Goal: Task Accomplishment & Management: Manage account settings

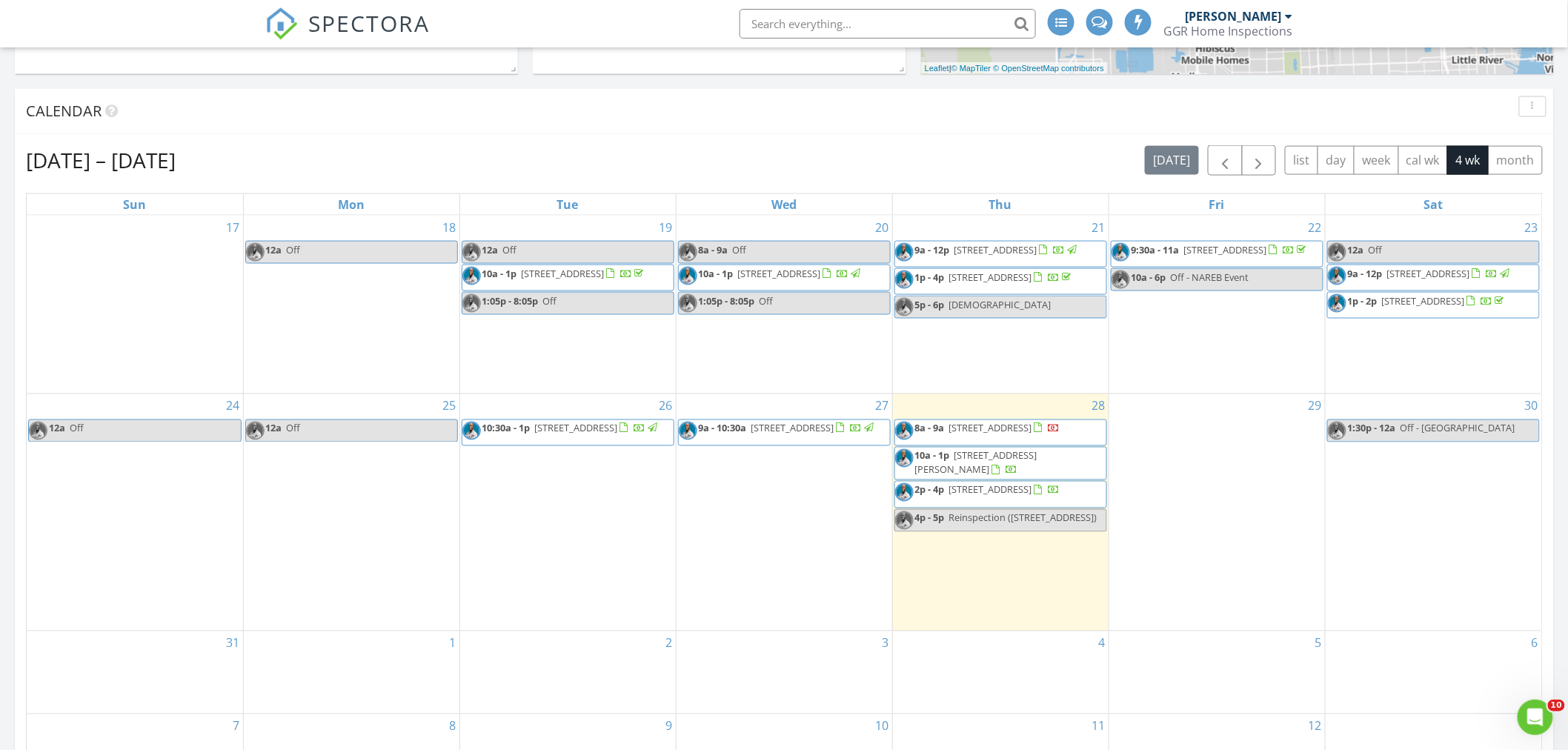
scroll to position [823, 0]
click at [1005, 433] on span "2240 NW 47th Terrace, Lauderhill 33313" at bounding box center [991, 427] width 83 height 13
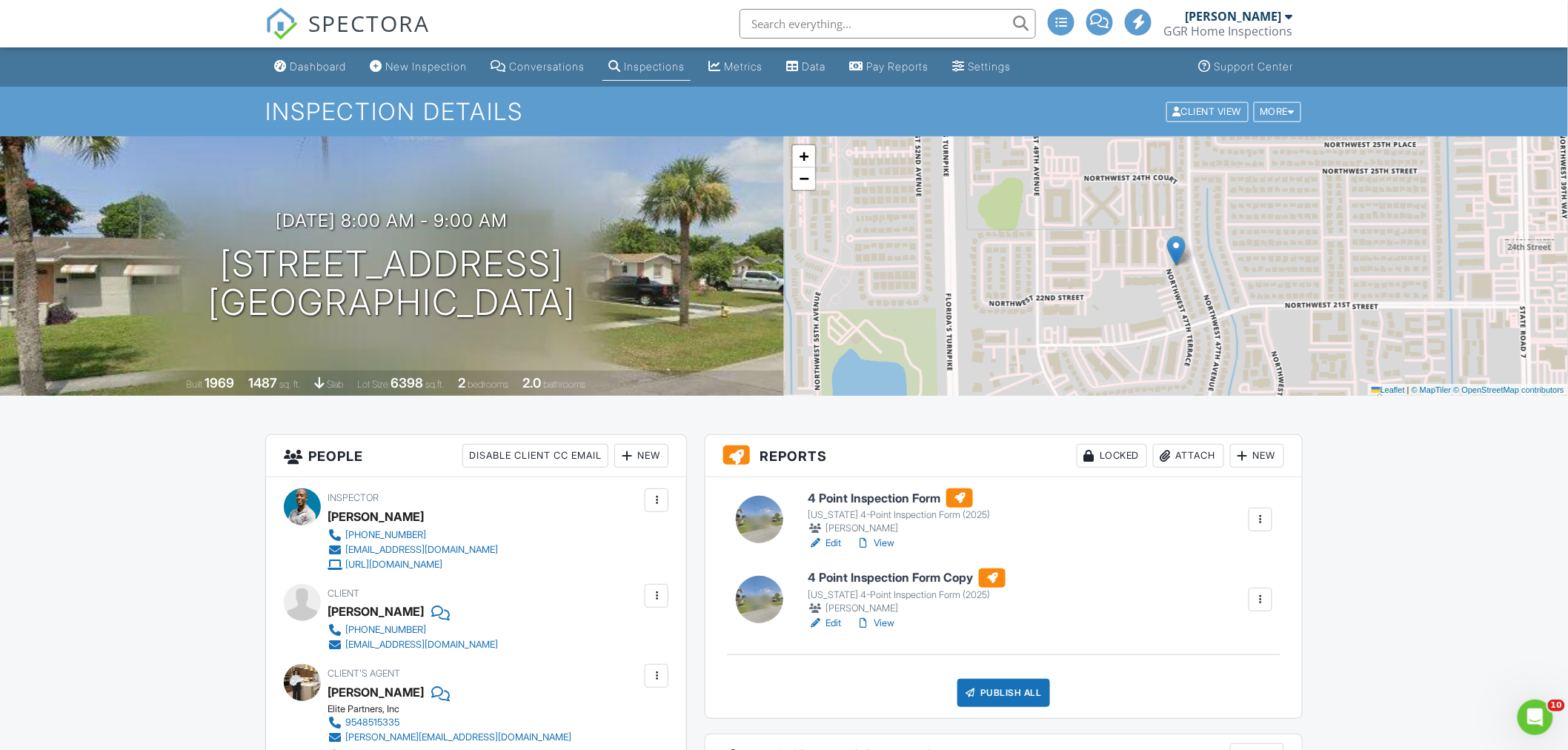
click at [1260, 522] on div at bounding box center [1261, 519] width 15 height 15
click at [1194, 660] on div "Delete" at bounding box center [1197, 664] width 31 height 16
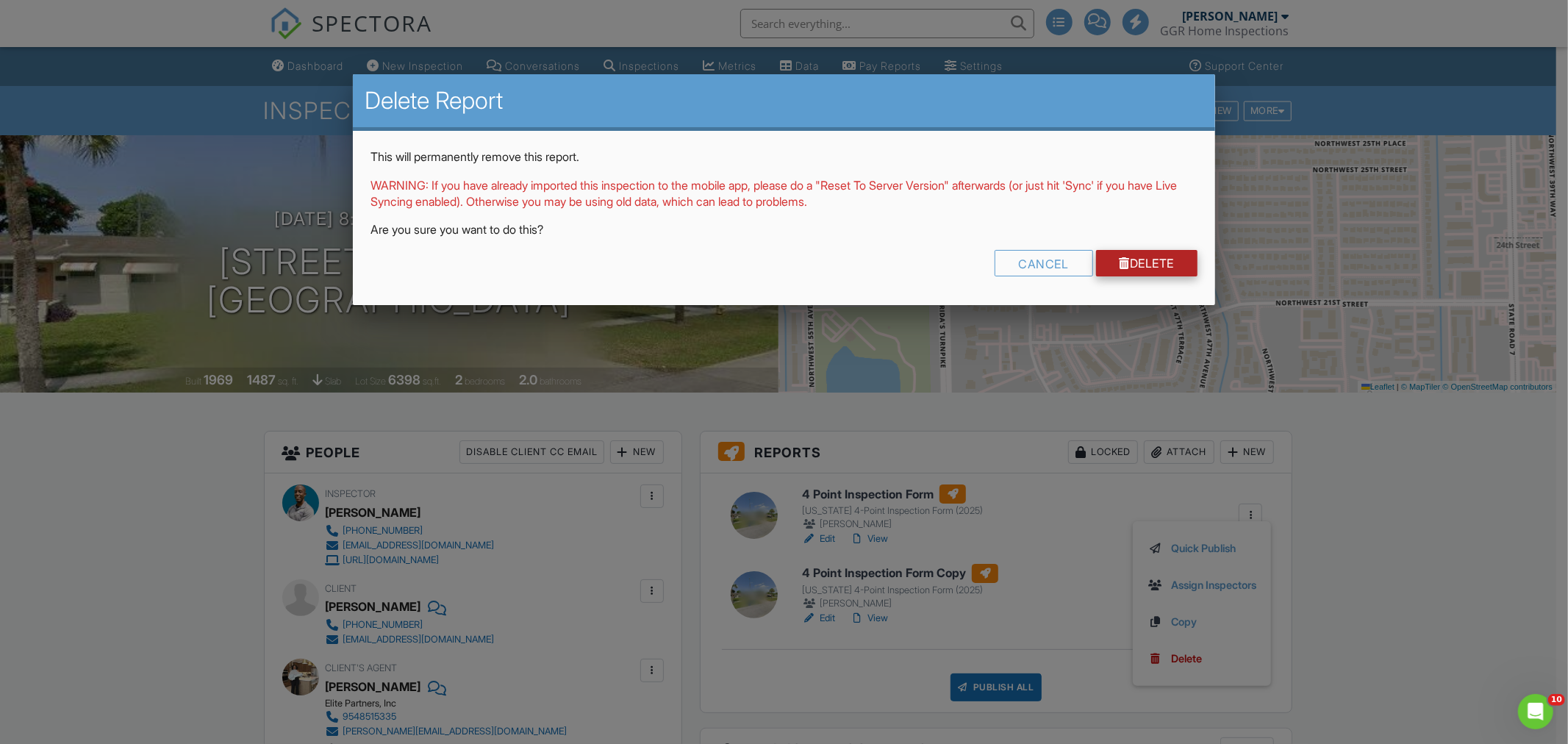
click at [1141, 254] on link "Delete" at bounding box center [1147, 263] width 102 height 26
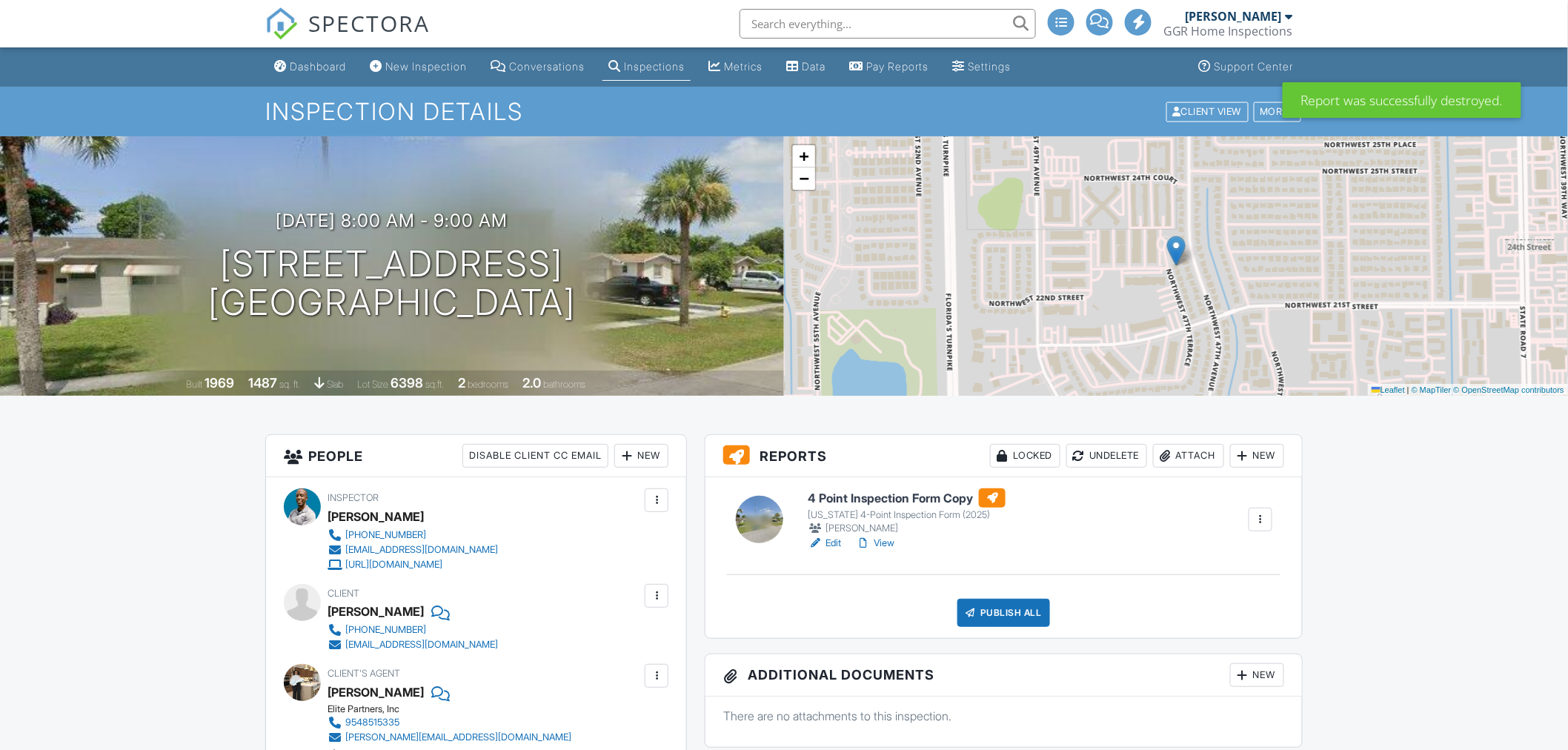
click at [833, 543] on link "Edit" at bounding box center [824, 543] width 33 height 15
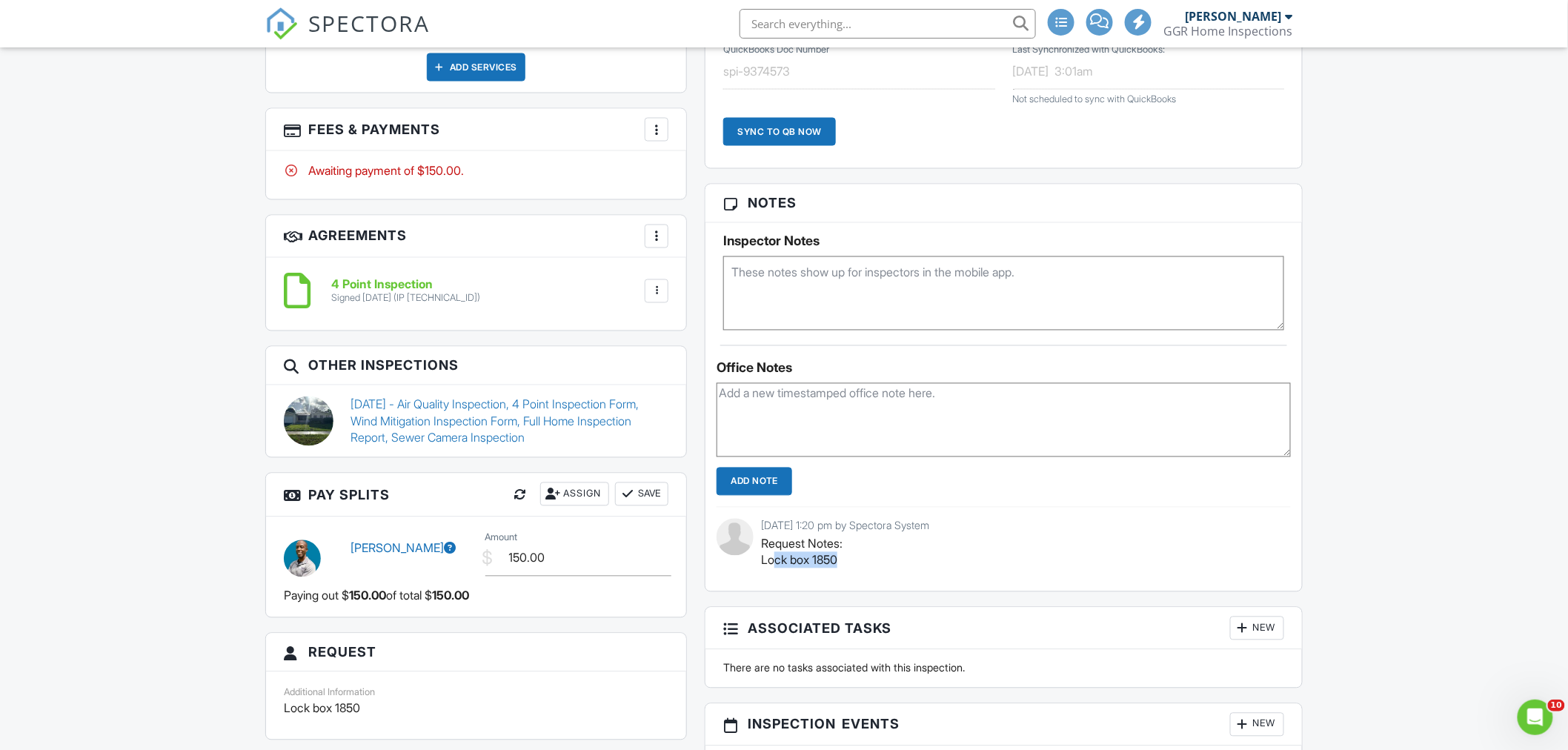
scroll to position [986, 0]
drag, startPoint x: 838, startPoint y: 564, endPoint x: 758, endPoint y: 566, distance: 80.0
click at [758, 566] on div "08/27/2025 1:20 pm by Spectora System Request Notes: Lock box 1850" at bounding box center [1003, 548] width 574 height 85
click at [782, 264] on textarea at bounding box center [1003, 292] width 561 height 74
paste textarea "Lock box 1850"
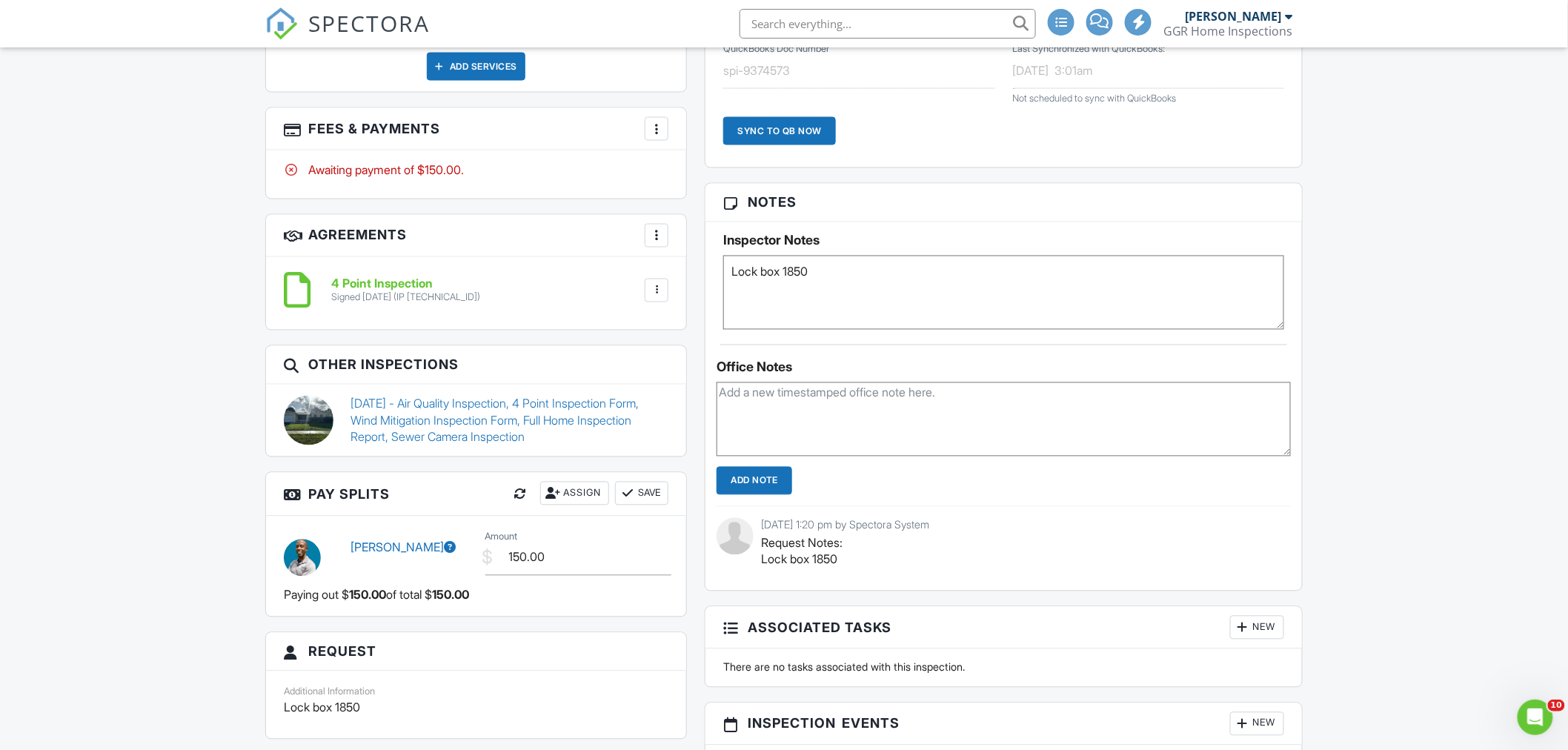
type textarea "Lock box 1850"
click at [1094, 495] on div "Office Notes Add Note 08/27/2025 1:20 pm by Spectora System Request Notes: Lock…" at bounding box center [1004, 467] width 596 height 246
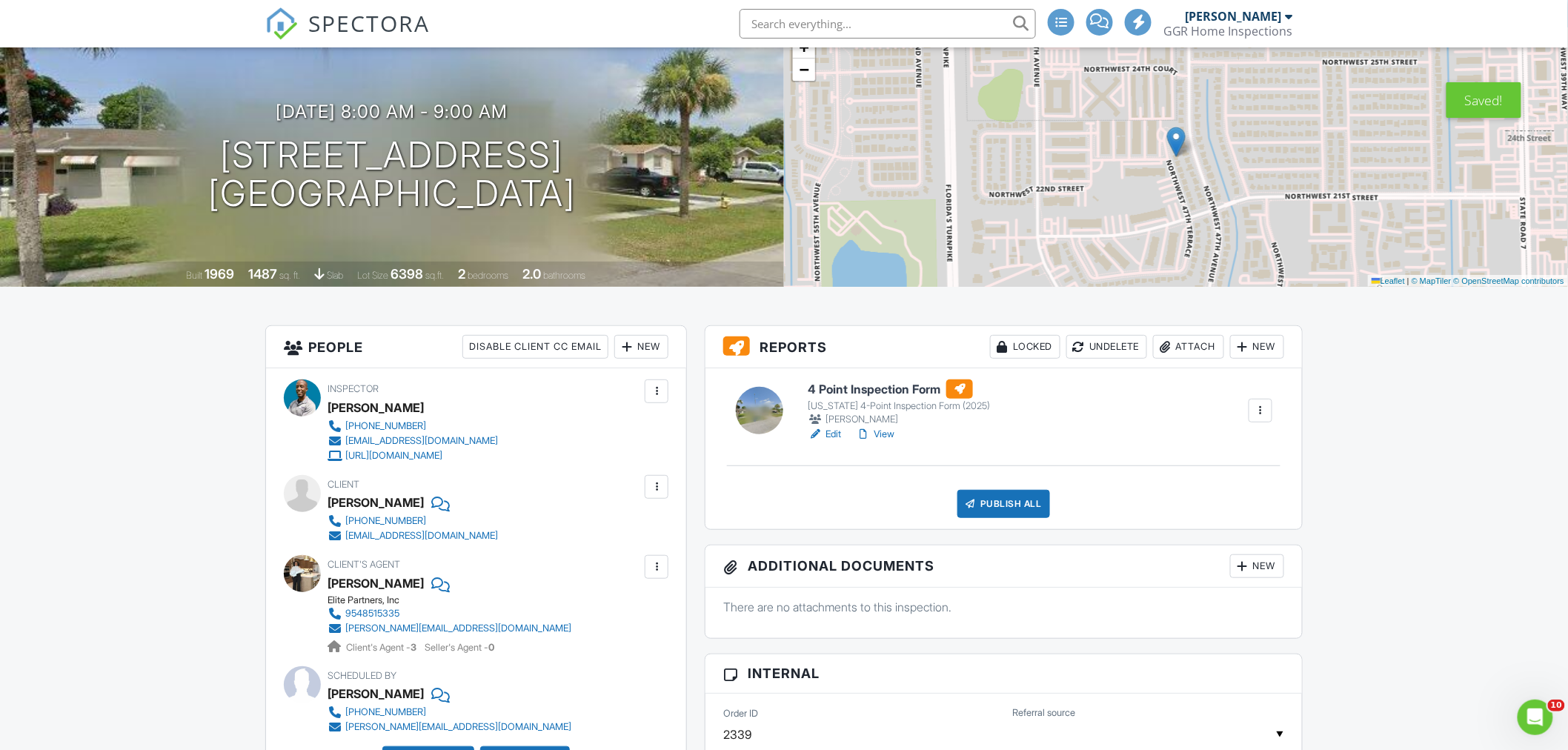
scroll to position [0, 0]
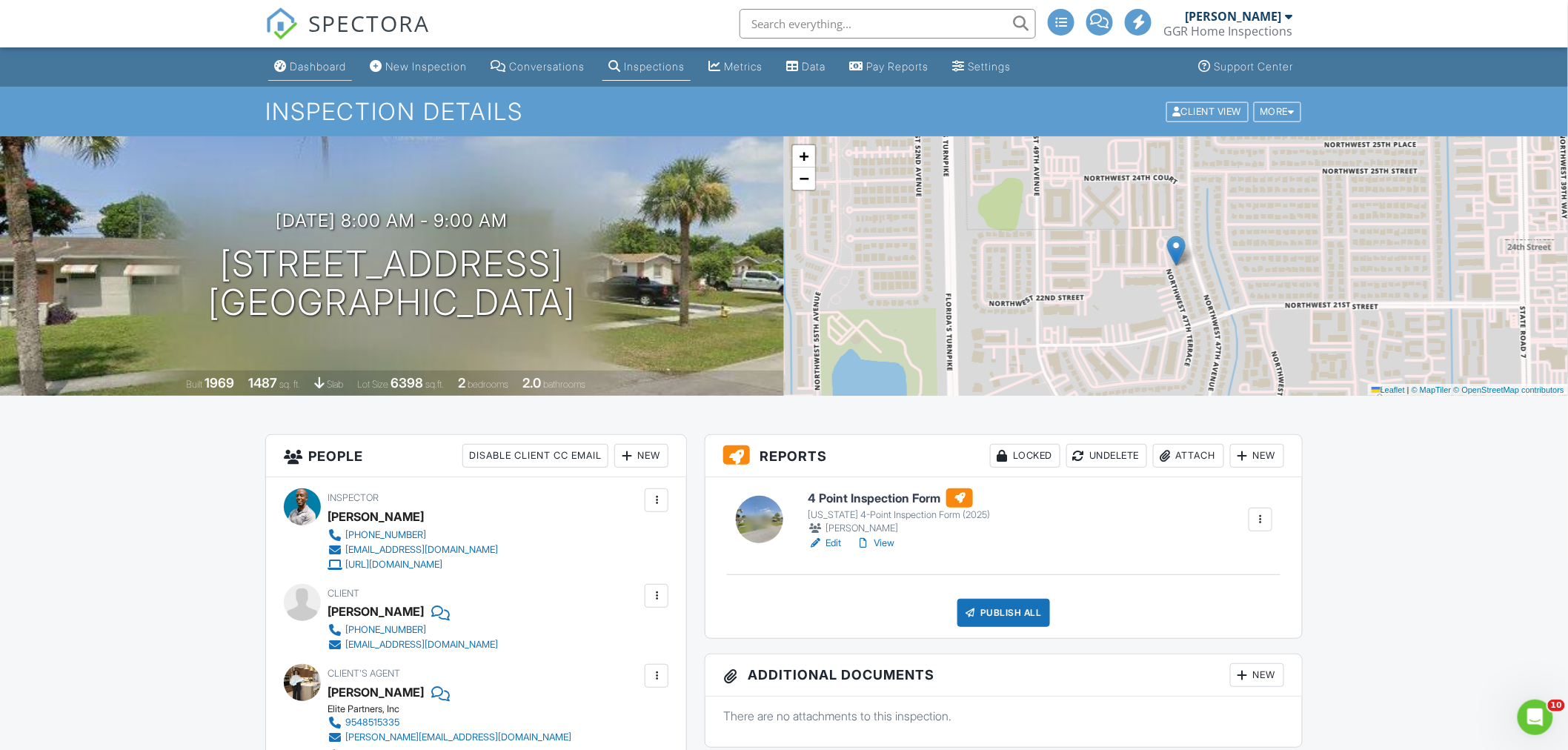
click at [312, 63] on div "Dashboard" at bounding box center [318, 66] width 56 height 12
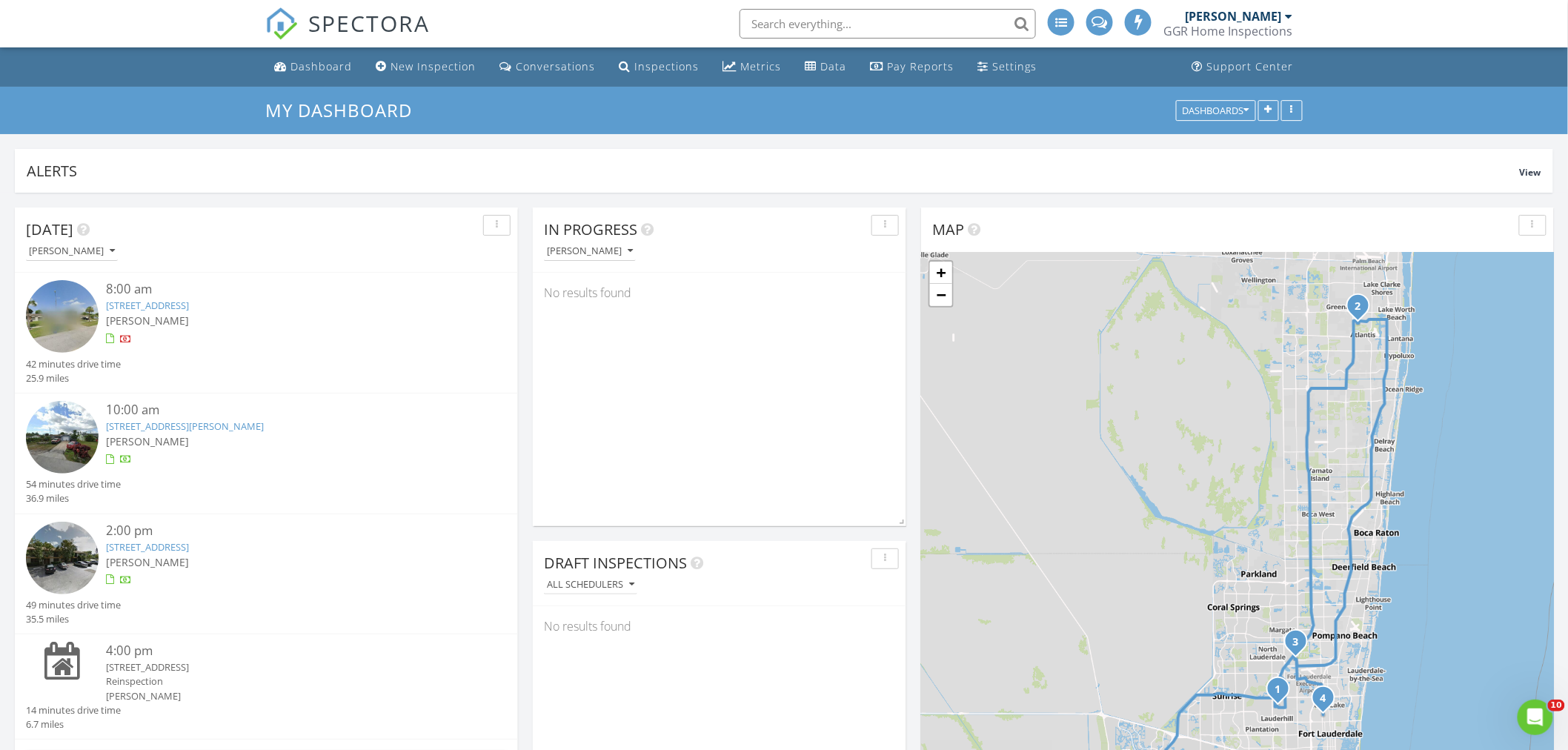
click at [1107, 21] on span at bounding box center [1099, 21] width 16 height 13
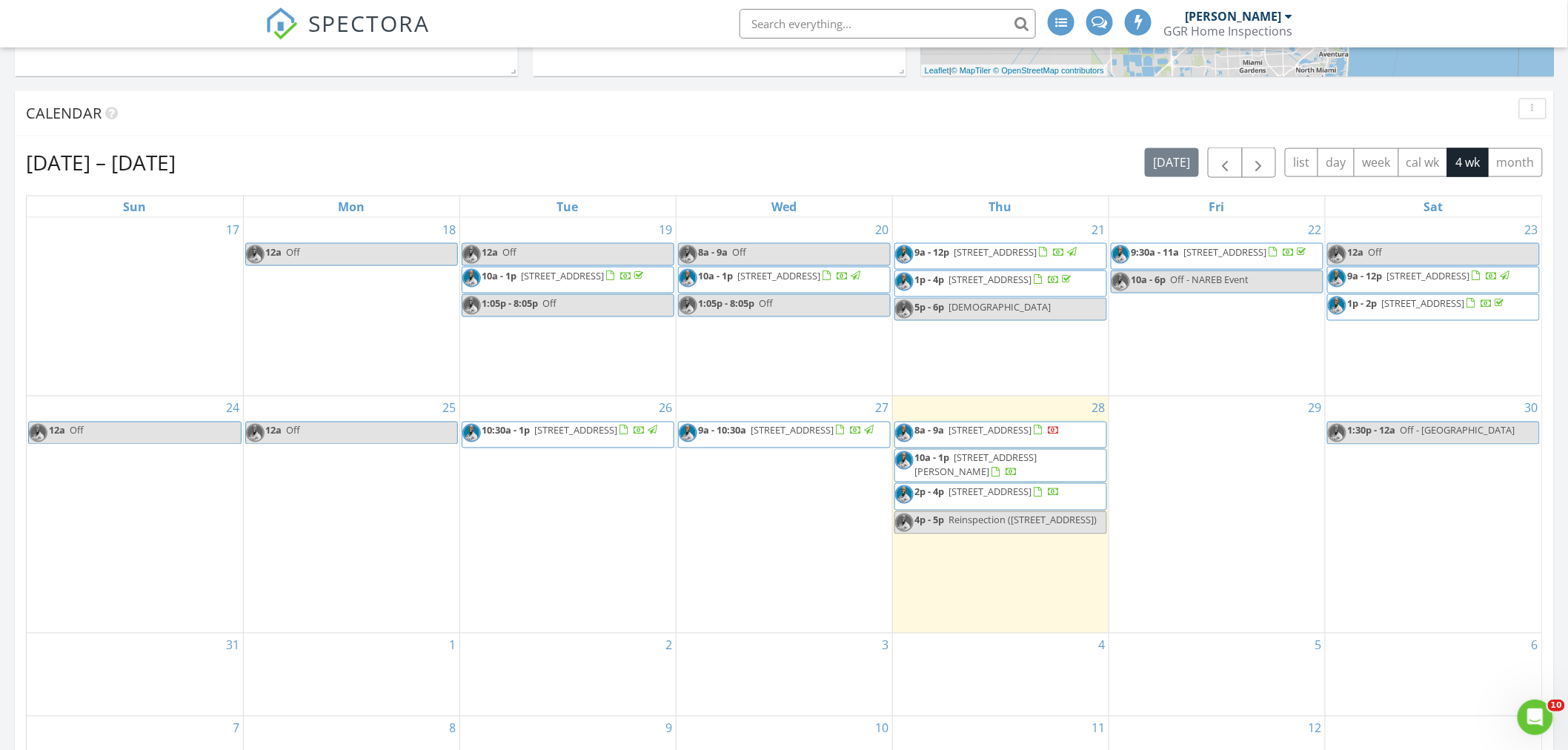
scroll to position [822, 0]
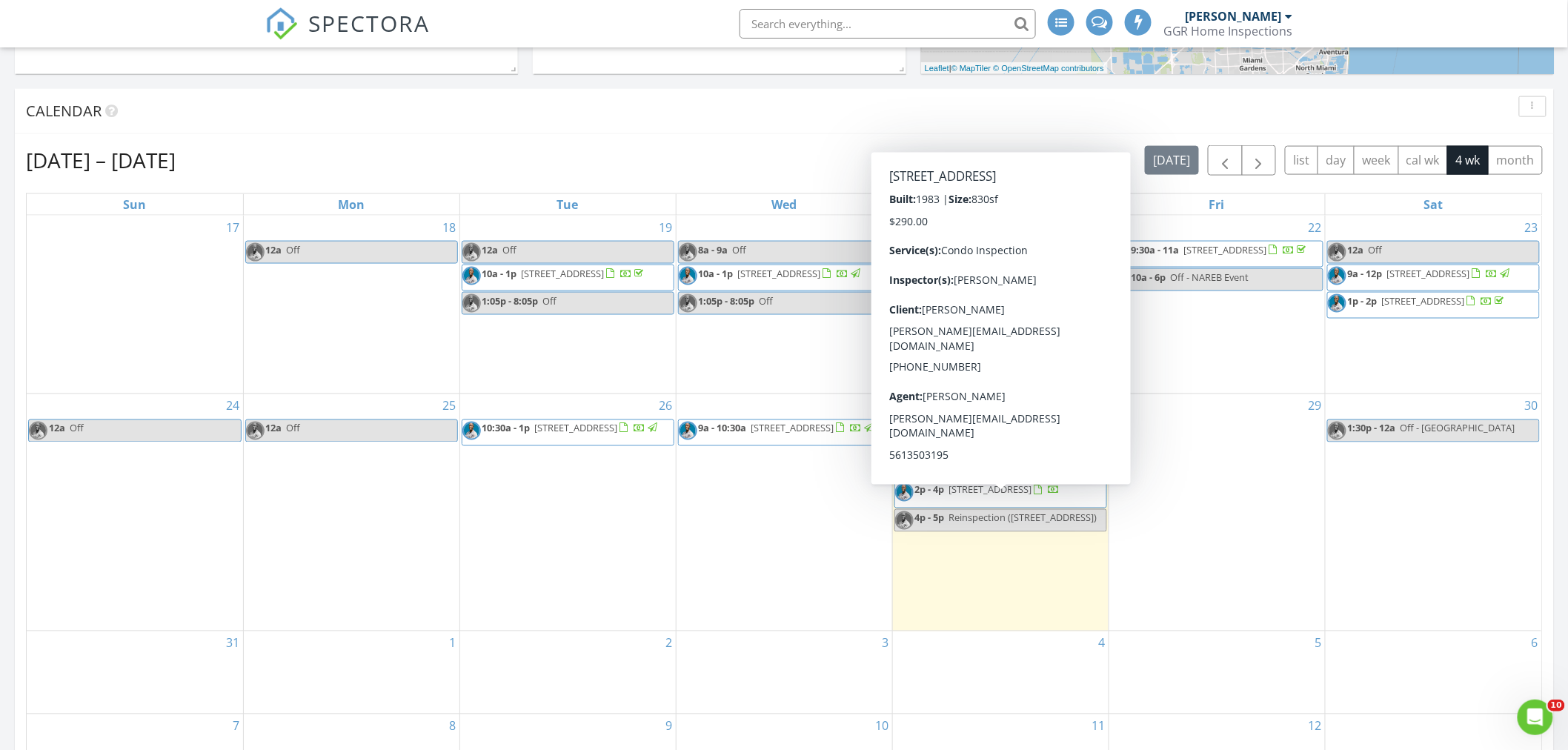
click at [1033, 496] on span "[STREET_ADDRESS]" at bounding box center [991, 490] width 83 height 13
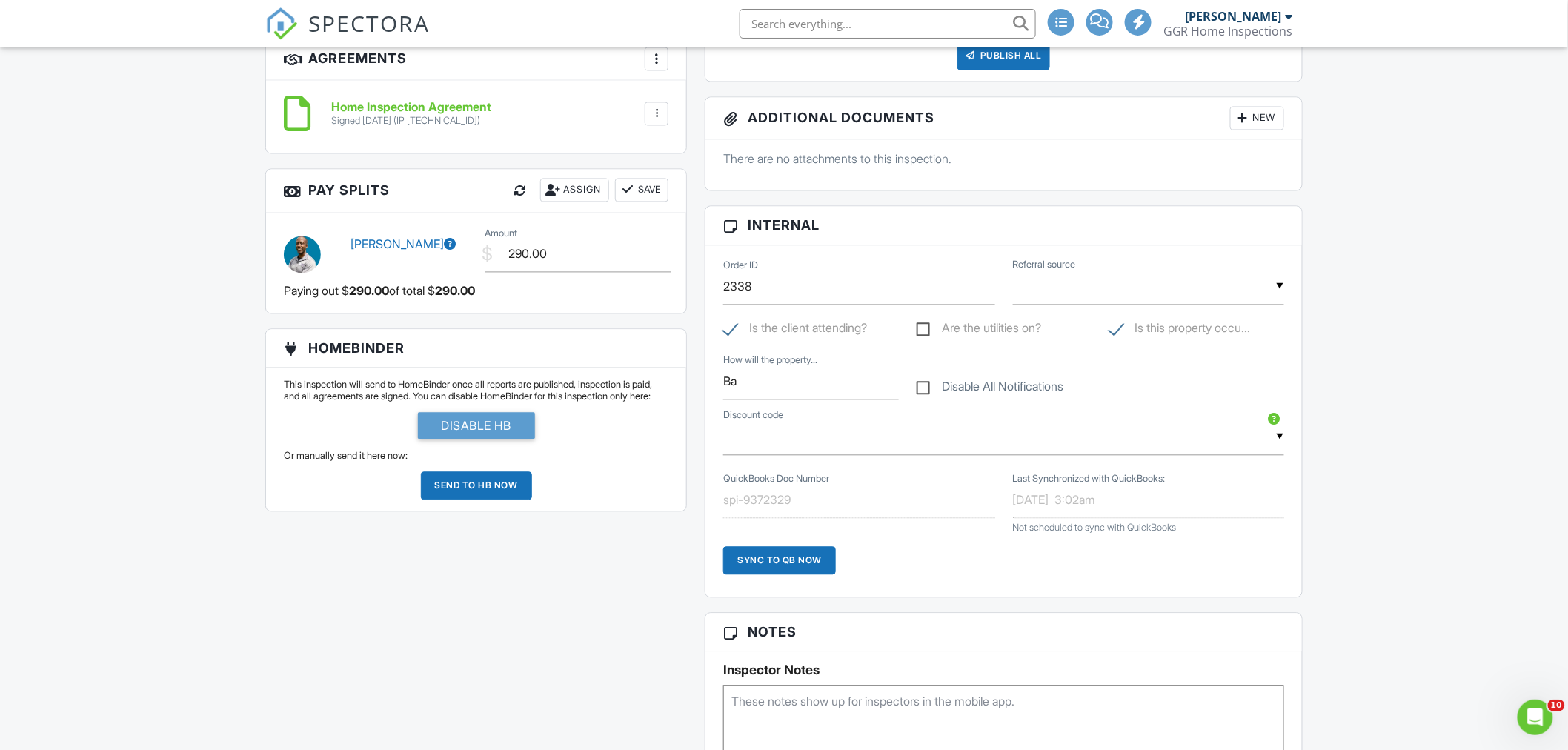
scroll to position [1151, 0]
drag, startPoint x: 636, startPoint y: 509, endPoint x: 649, endPoint y: 566, distance: 58.5
click at [649, 567] on div "All emails and texts are disabled for this inspection! All emails and texts hav…" at bounding box center [783, 336] width 1055 height 2106
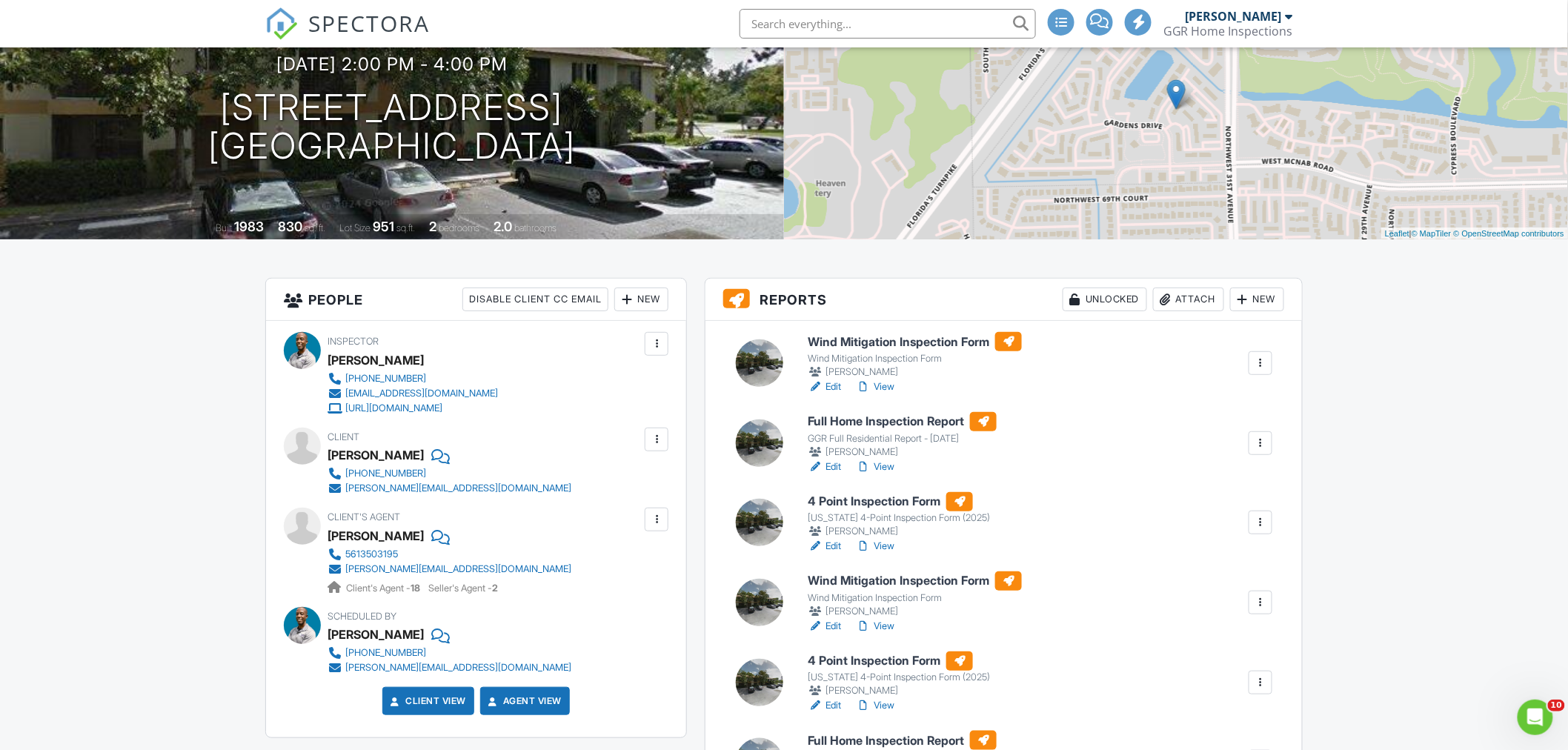
scroll to position [157, 0]
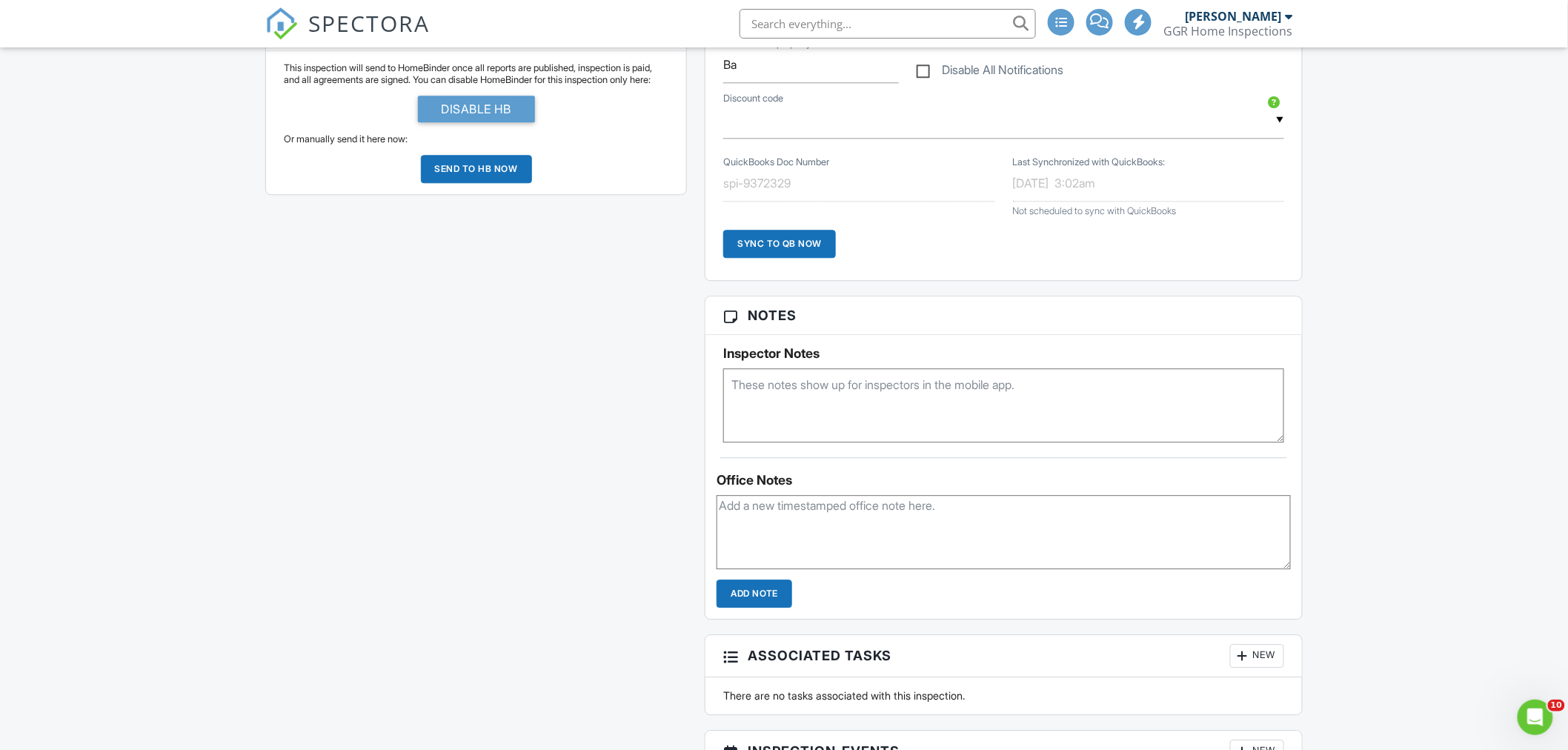
click at [786, 397] on textarea at bounding box center [1003, 405] width 561 height 74
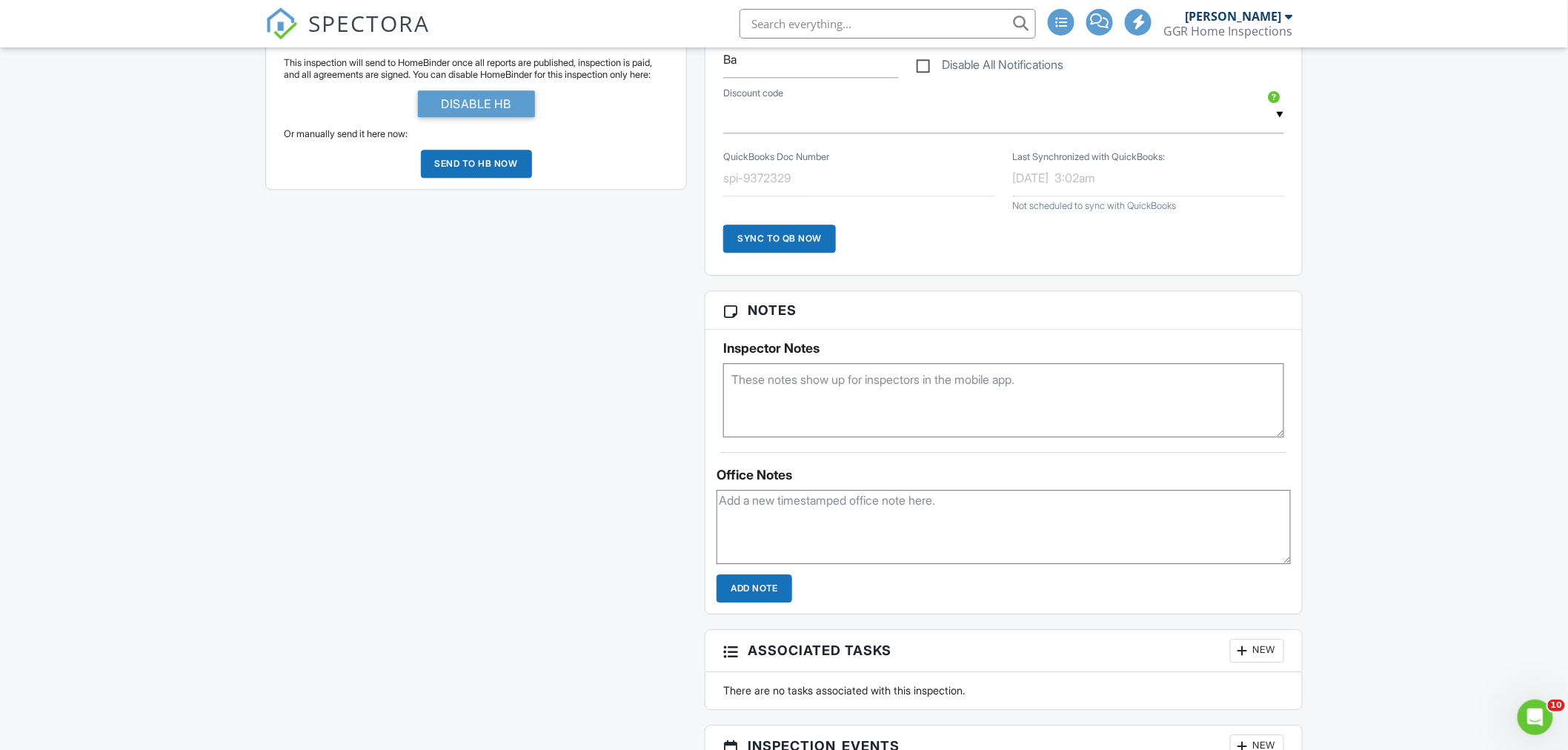
scroll to position [1474, 0]
type textarea "lockbox - 1986"
click at [478, 404] on div "All emails and texts are disabled for this inspection! All emails and texts hav…" at bounding box center [783, 13] width 1055 height 2106
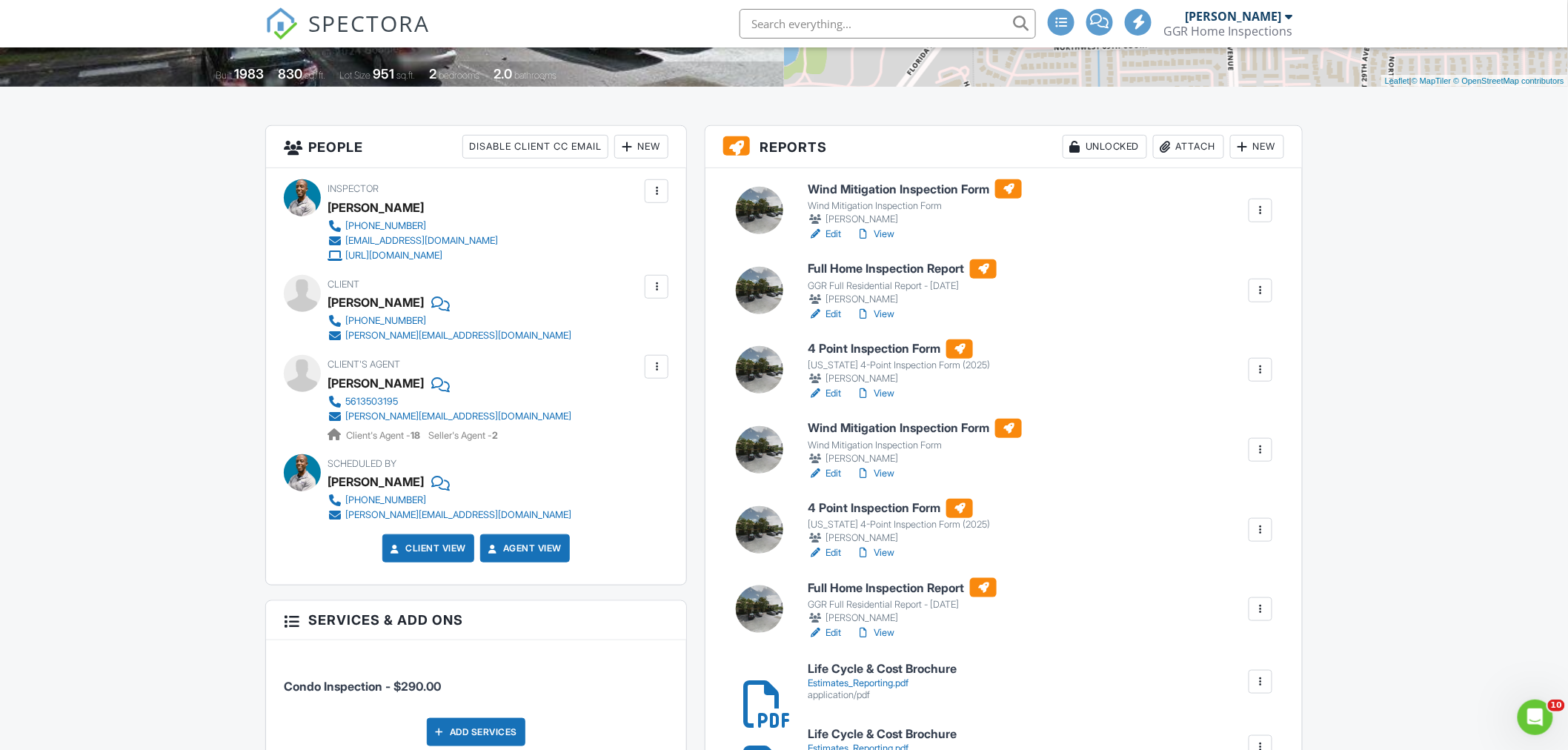
scroll to position [0, 0]
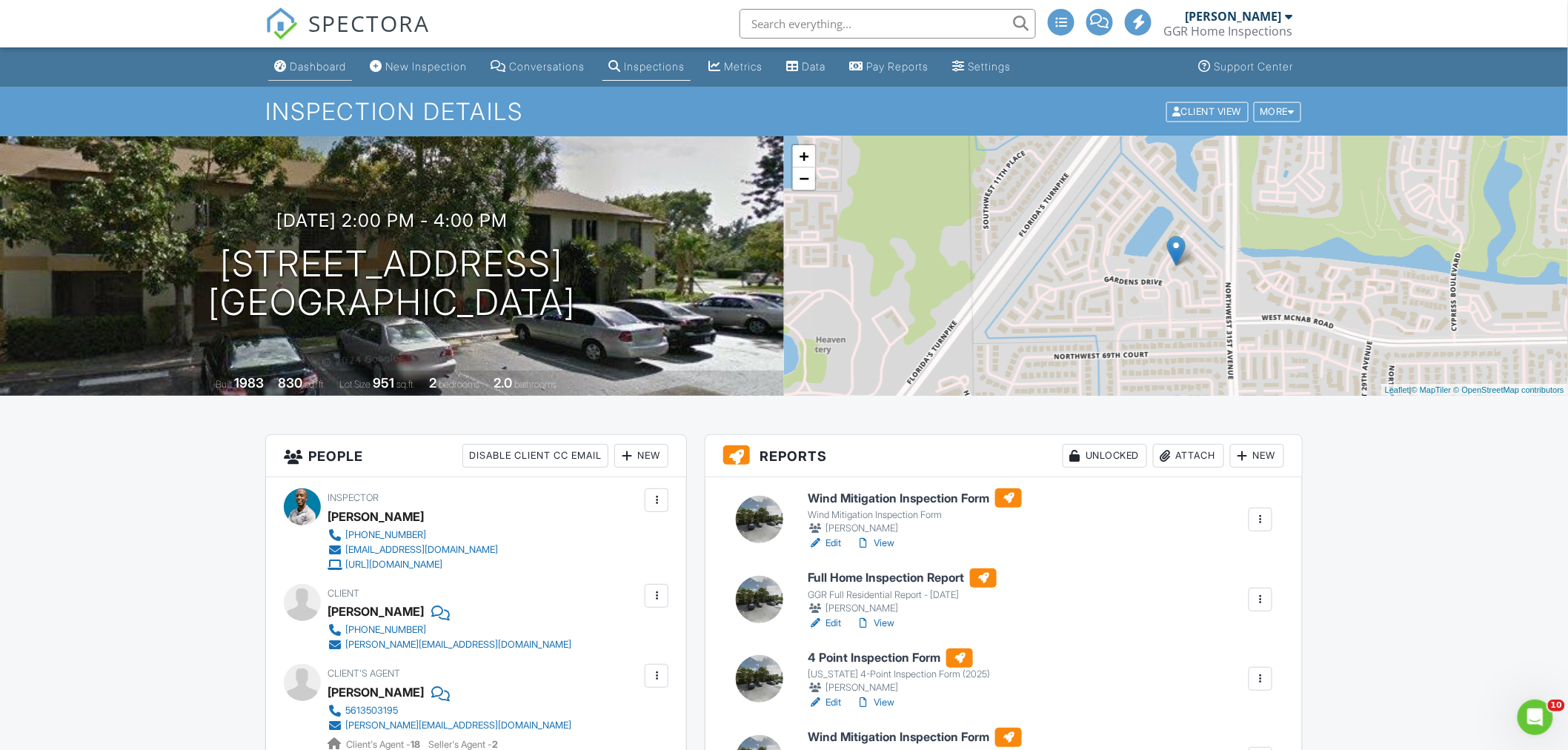
click at [329, 64] on div "Dashboard" at bounding box center [318, 66] width 56 height 12
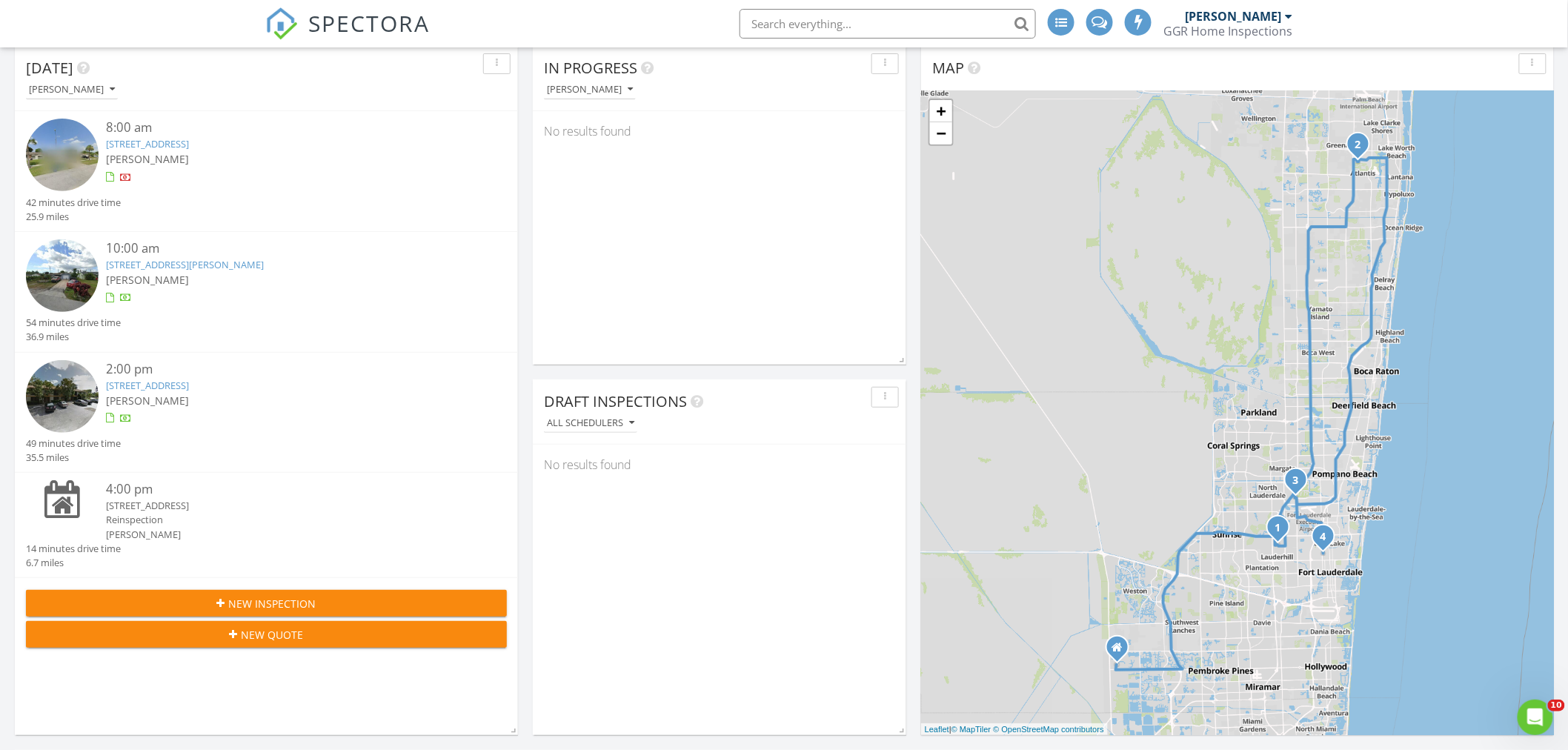
scroll to position [163, 0]
